Goal: Check status: Check status

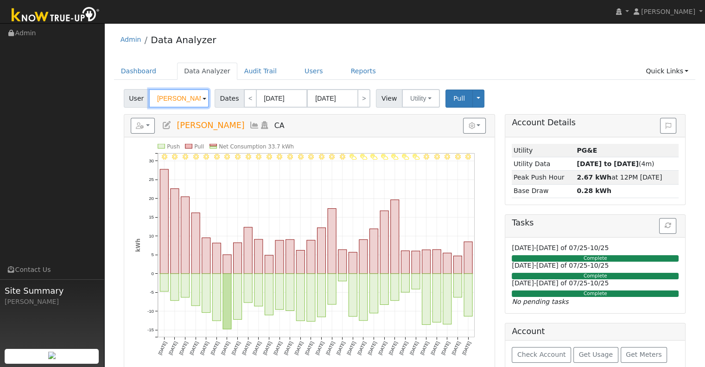
click at [182, 105] on input "[PERSON_NAME]" at bounding box center [179, 98] width 60 height 19
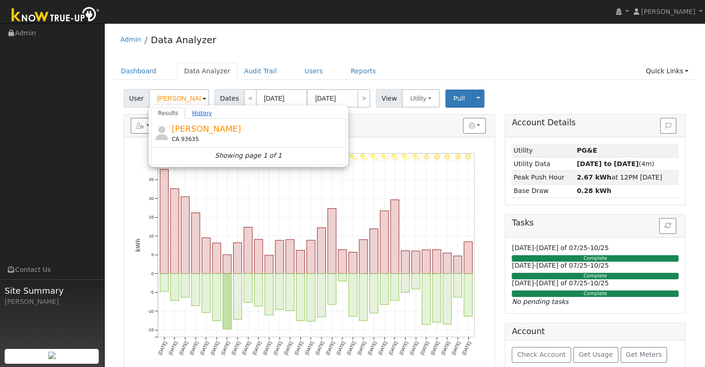
click at [198, 111] on link "History" at bounding box center [202, 113] width 34 height 11
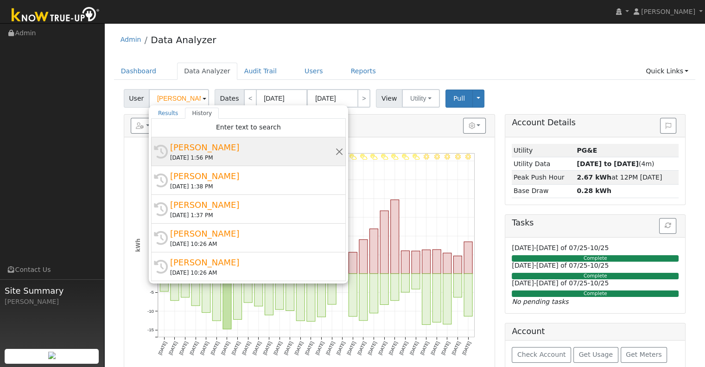
click at [209, 157] on div "[DATE] 1:56 PM" at bounding box center [252, 157] width 165 height 8
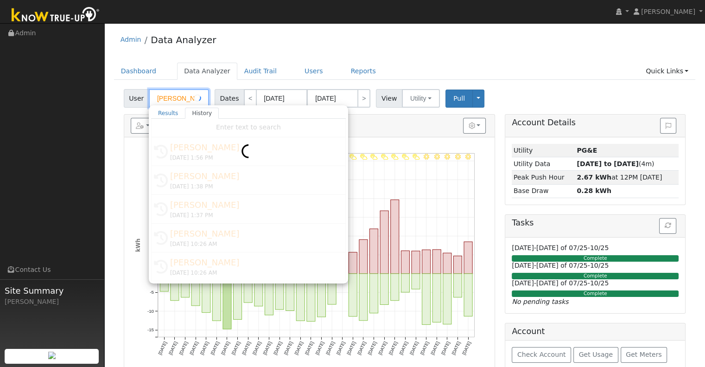
type input "[PERSON_NAME]"
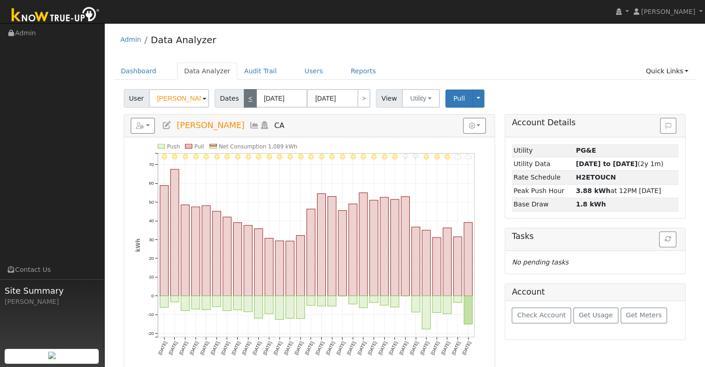
click at [244, 93] on link "<" at bounding box center [250, 98] width 13 height 19
type input "[DATE]"
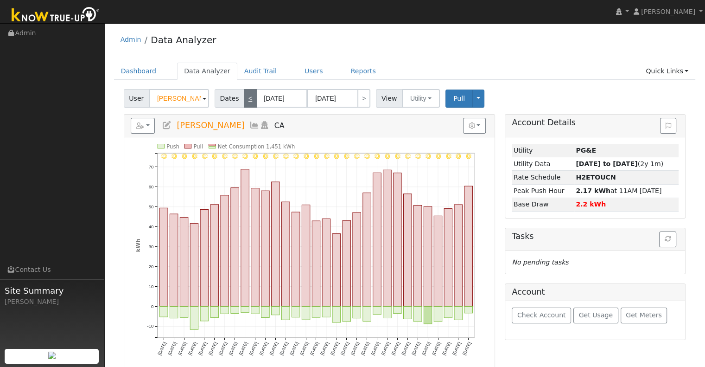
click at [244, 93] on link "<" at bounding box center [250, 98] width 13 height 19
type input "[DATE]"
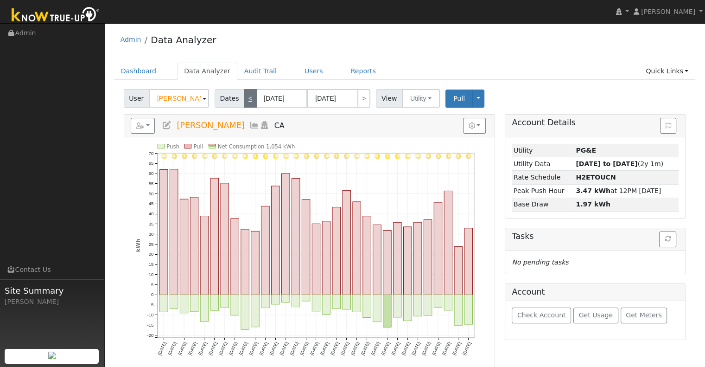
click at [244, 93] on link "<" at bounding box center [250, 98] width 13 height 19
type input "[DATE]"
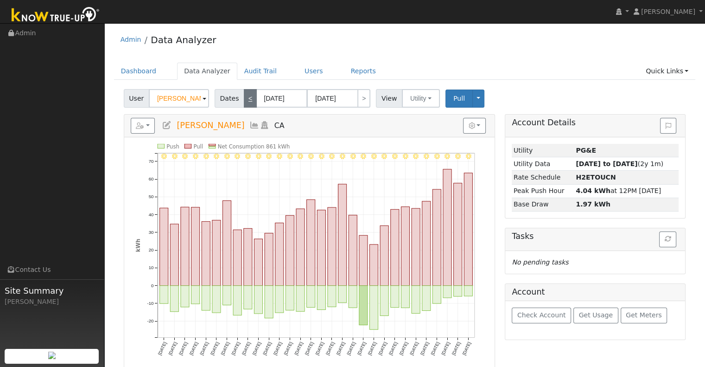
click at [244, 93] on link "<" at bounding box center [250, 98] width 13 height 19
type input "[DATE]"
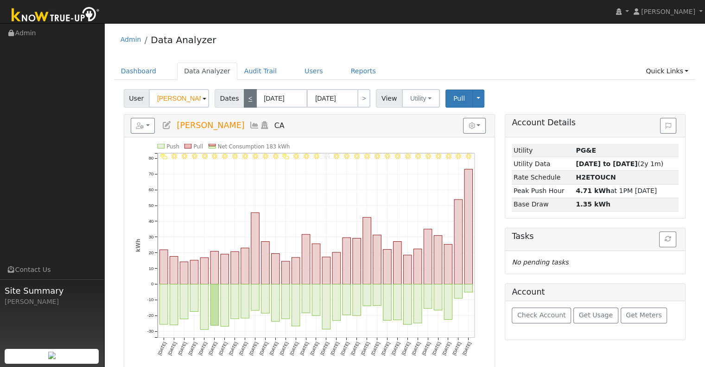
click at [244, 93] on link "<" at bounding box center [250, 98] width 13 height 19
type input "[DATE]"
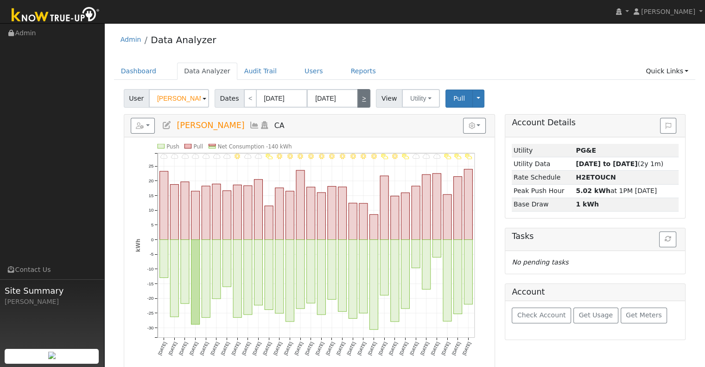
click at [357, 97] on link ">" at bounding box center [363, 98] width 13 height 19
type input "[DATE]"
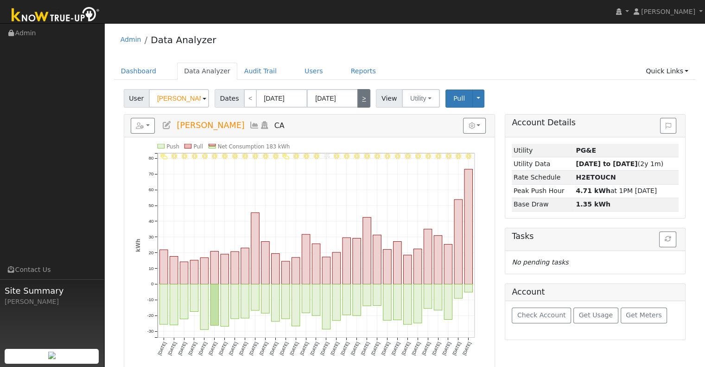
click at [357, 97] on link ">" at bounding box center [363, 98] width 13 height 19
type input "[DATE]"
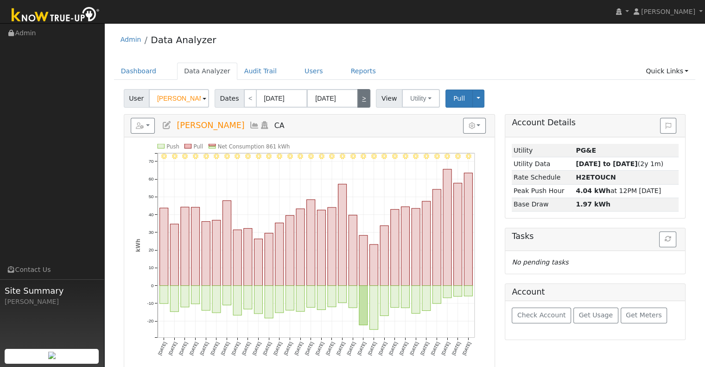
click at [357, 97] on link ">" at bounding box center [363, 98] width 13 height 19
type input "[DATE]"
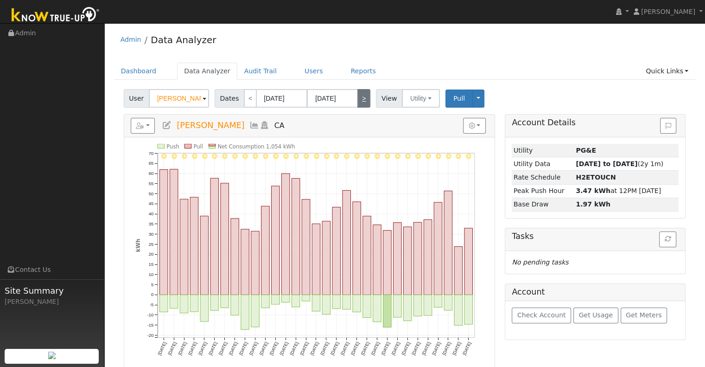
click at [364, 103] on link ">" at bounding box center [363, 98] width 13 height 19
type input "[DATE]"
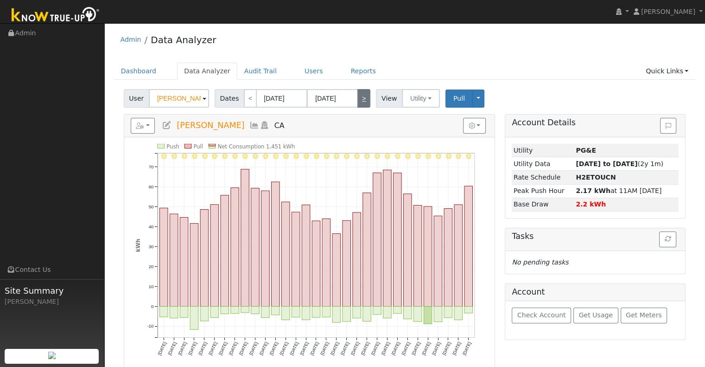
click at [364, 103] on link ">" at bounding box center [363, 98] width 13 height 19
type input "[DATE]"
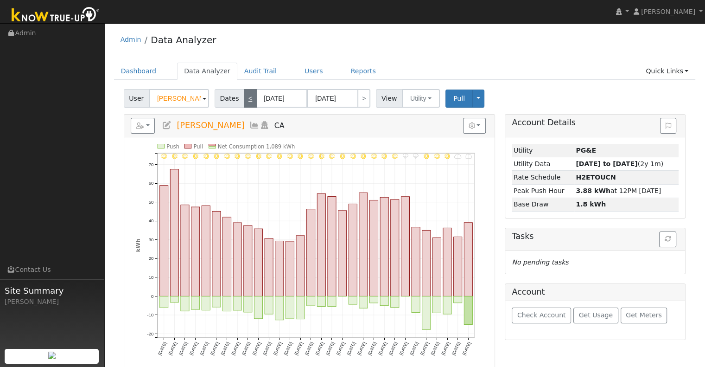
click at [244, 99] on link "<" at bounding box center [250, 98] width 13 height 19
type input "[DATE]"
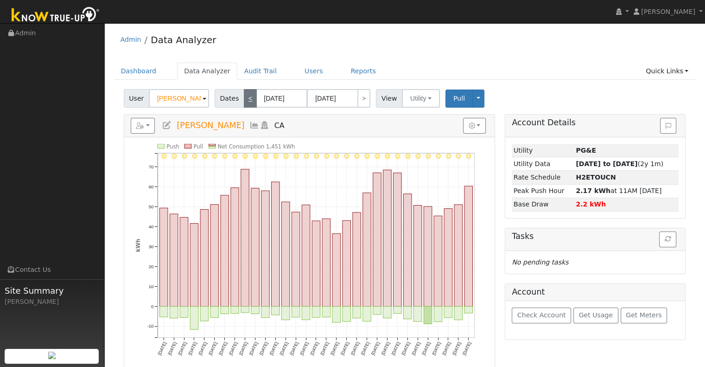
click at [244, 99] on link "<" at bounding box center [250, 98] width 13 height 19
type input "[DATE]"
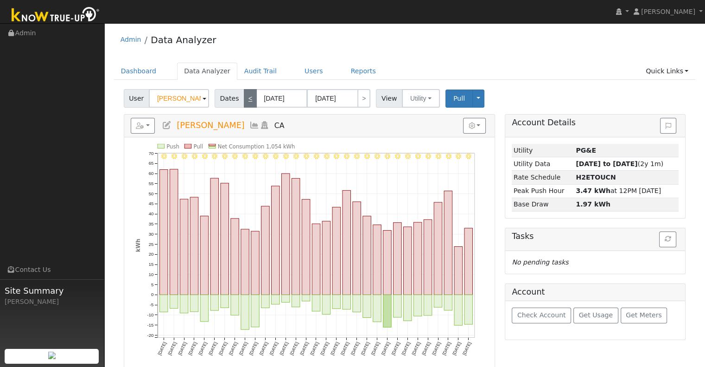
click at [244, 99] on link "<" at bounding box center [250, 98] width 13 height 19
type input "[DATE]"
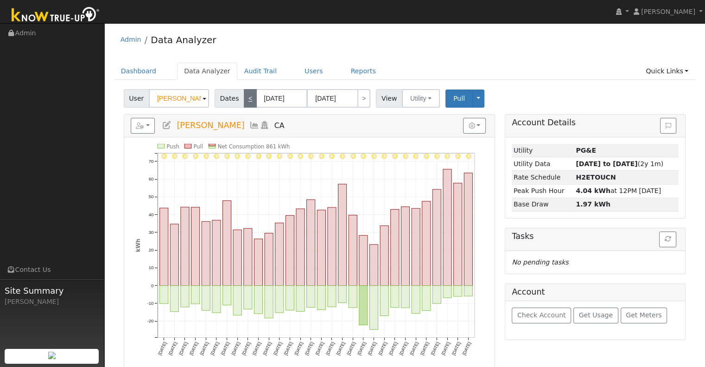
click at [244, 99] on link "<" at bounding box center [250, 98] width 13 height 19
type input "[DATE]"
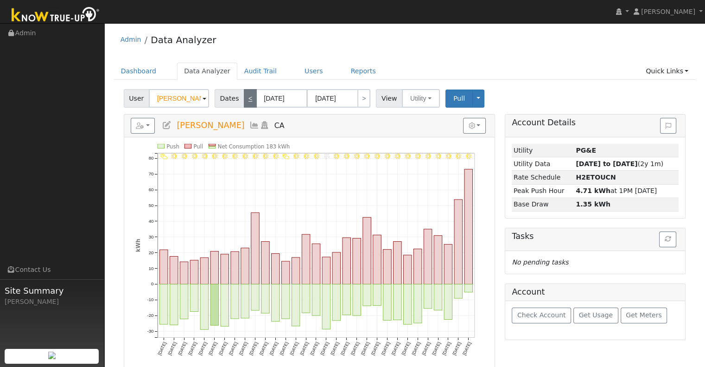
click at [244, 99] on link "<" at bounding box center [250, 98] width 13 height 19
type input "[DATE]"
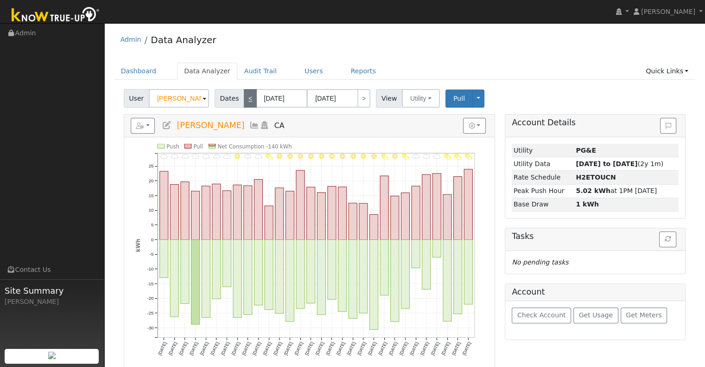
click at [244, 99] on link "<" at bounding box center [250, 98] width 13 height 19
type input "[DATE]"
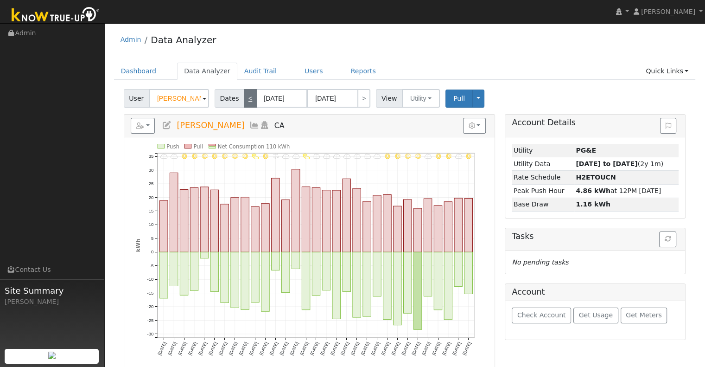
click at [244, 99] on link "<" at bounding box center [250, 98] width 13 height 19
type input "[DATE]"
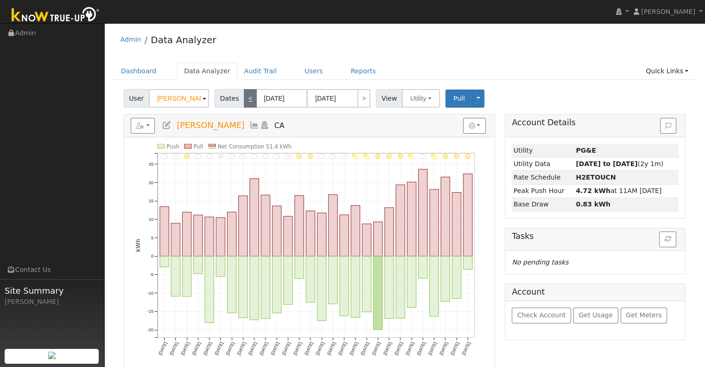
click at [244, 99] on link "<" at bounding box center [250, 98] width 13 height 19
type input "[DATE]"
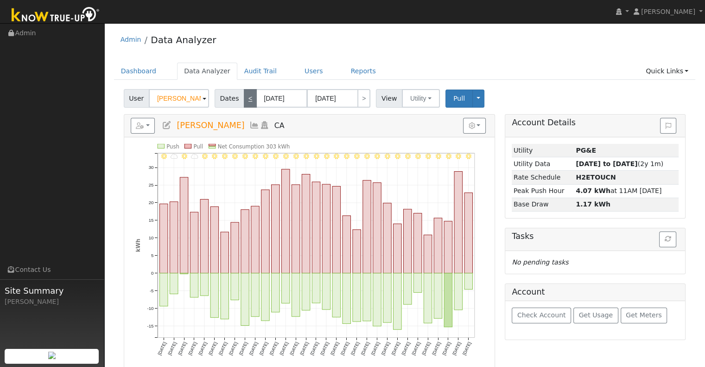
click at [244, 99] on link "<" at bounding box center [250, 98] width 13 height 19
type input "[DATE]"
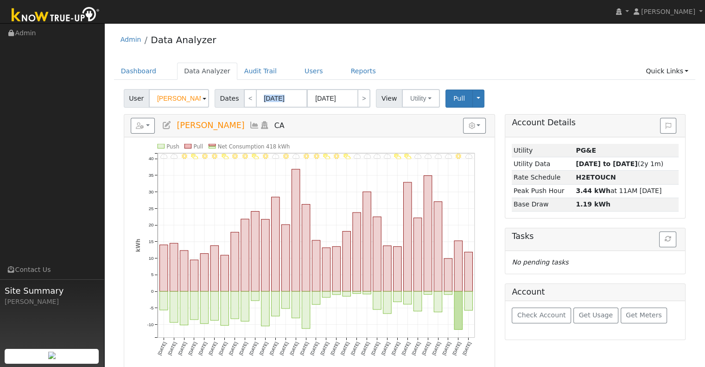
click at [303, 86] on div "User [PERSON_NAME] Account Default Account Default Account CA 93635 Primary Acc…" at bounding box center [405, 97] width 566 height 22
click at [247, 105] on link "<" at bounding box center [250, 98] width 13 height 19
type input "[DATE]"
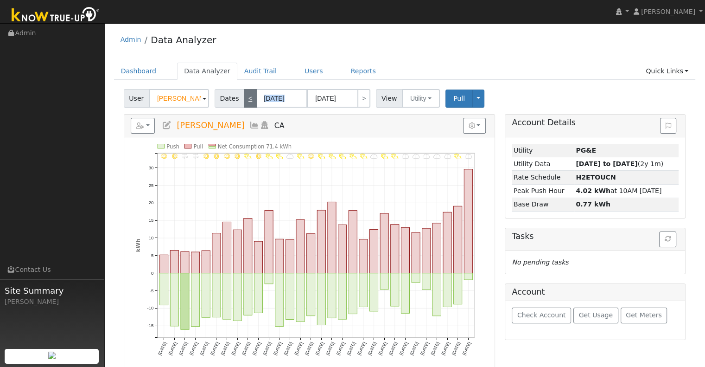
click at [250, 97] on link "<" at bounding box center [250, 98] width 13 height 19
type input "[DATE]"
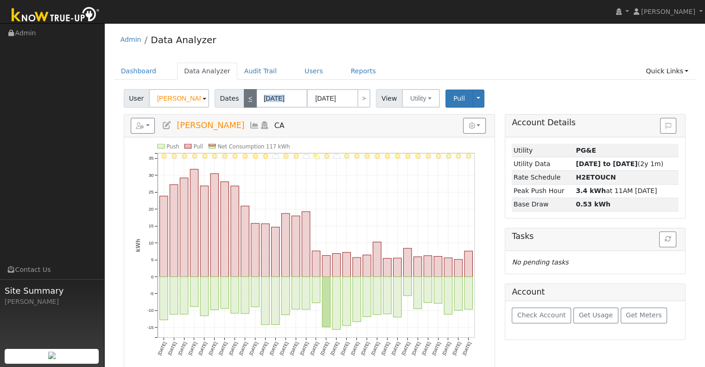
click at [244, 99] on link "<" at bounding box center [250, 98] width 13 height 19
type input "[DATE]"
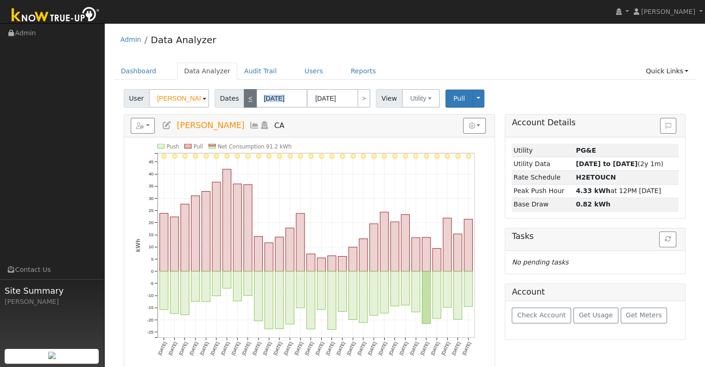
click at [248, 93] on link "<" at bounding box center [250, 98] width 13 height 19
type input "[DATE]"
